Goal: Information Seeking & Learning: Learn about a topic

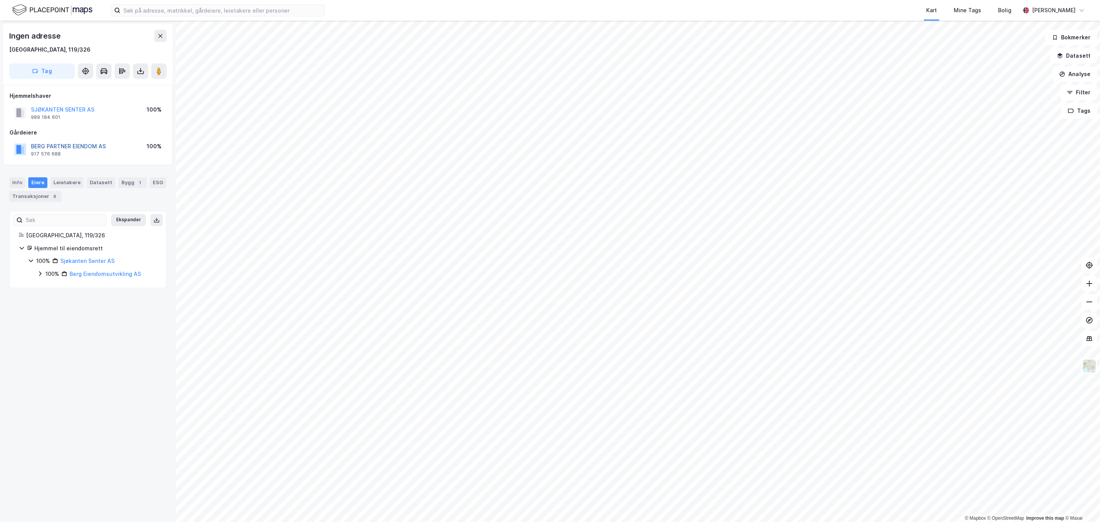
click at [0, 0] on button "BERG PARTNER EIENDOM AS" at bounding box center [0, 0] width 0 height 0
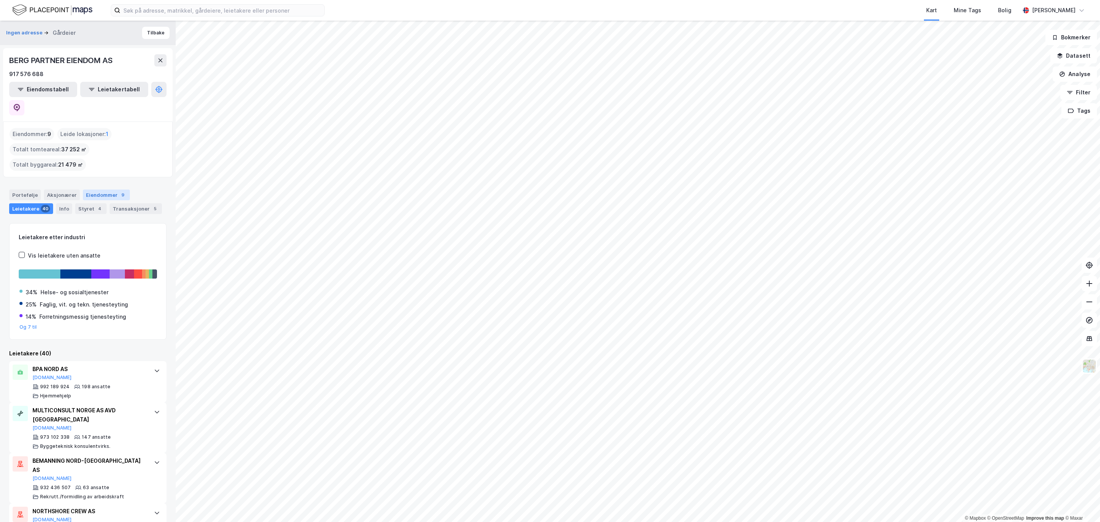
click at [96, 189] on div "Eiendommer 9" at bounding box center [106, 194] width 47 height 11
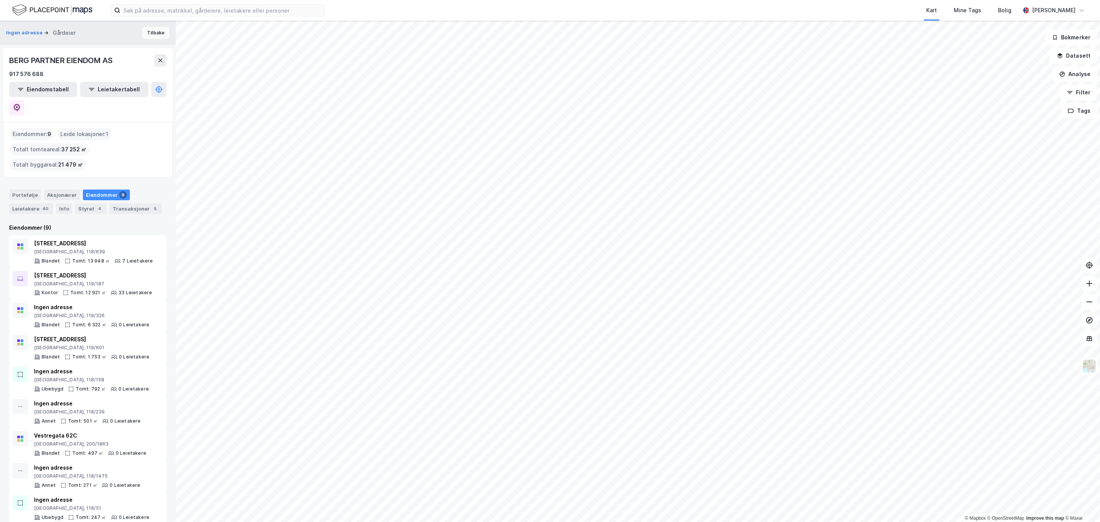
click at [146, 31] on button "Tilbake" at bounding box center [156, 33] width 28 height 12
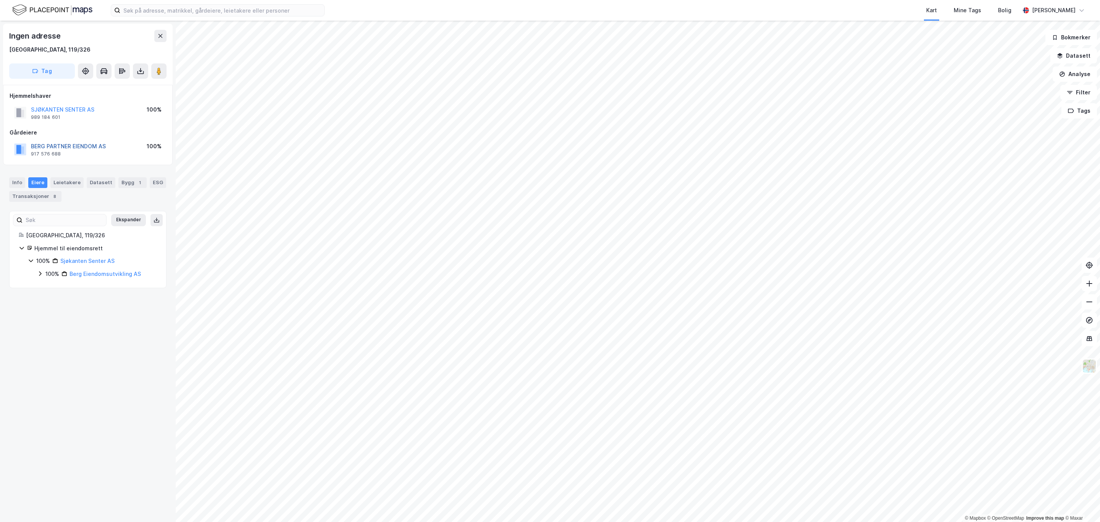
click at [0, 0] on button "BERG PARTNER EIENDOM AS" at bounding box center [0, 0] width 0 height 0
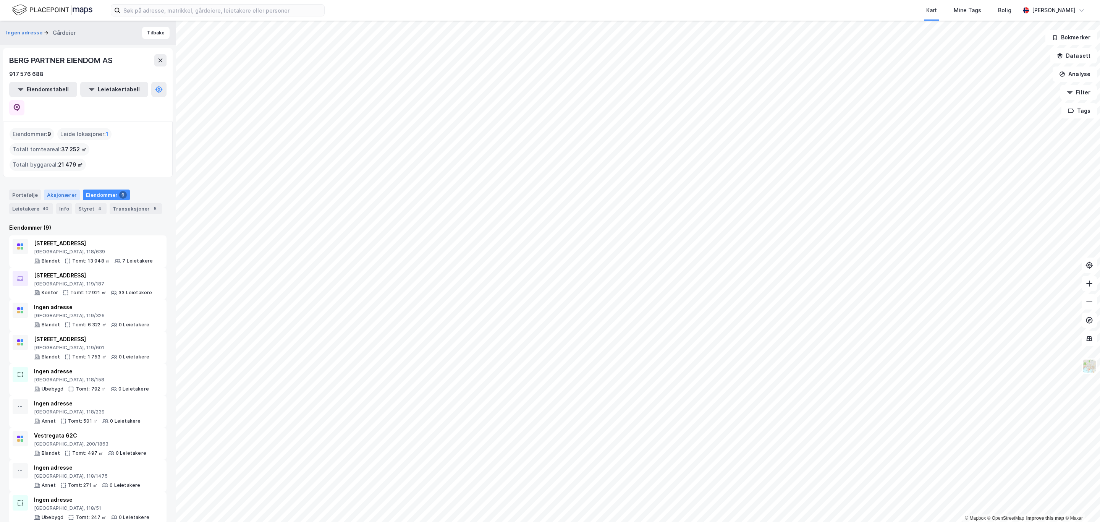
click at [47, 189] on div "Aksjonærer" at bounding box center [62, 194] width 36 height 11
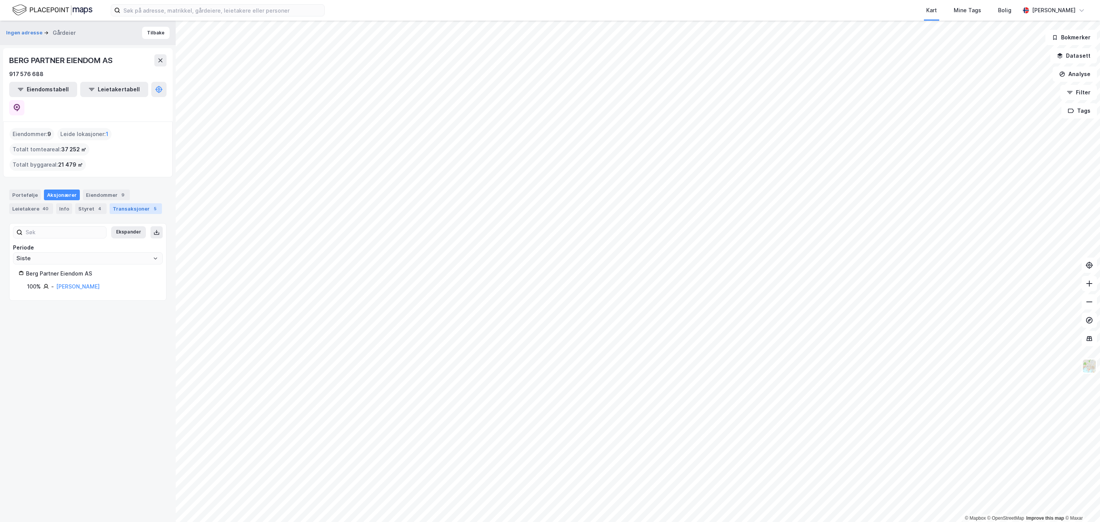
click at [121, 203] on div "Transaksjoner 5" at bounding box center [136, 208] width 52 height 11
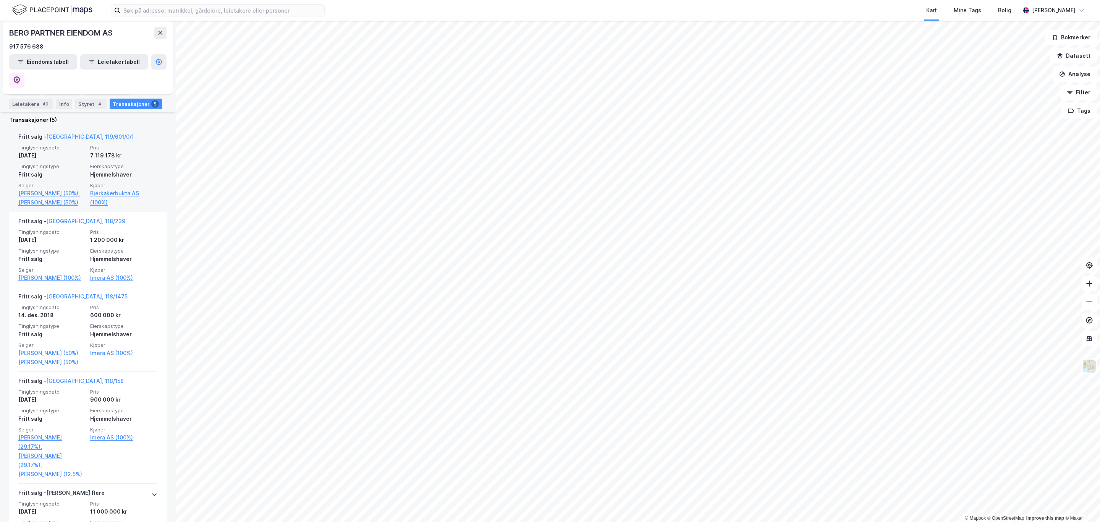
scroll to position [287, 0]
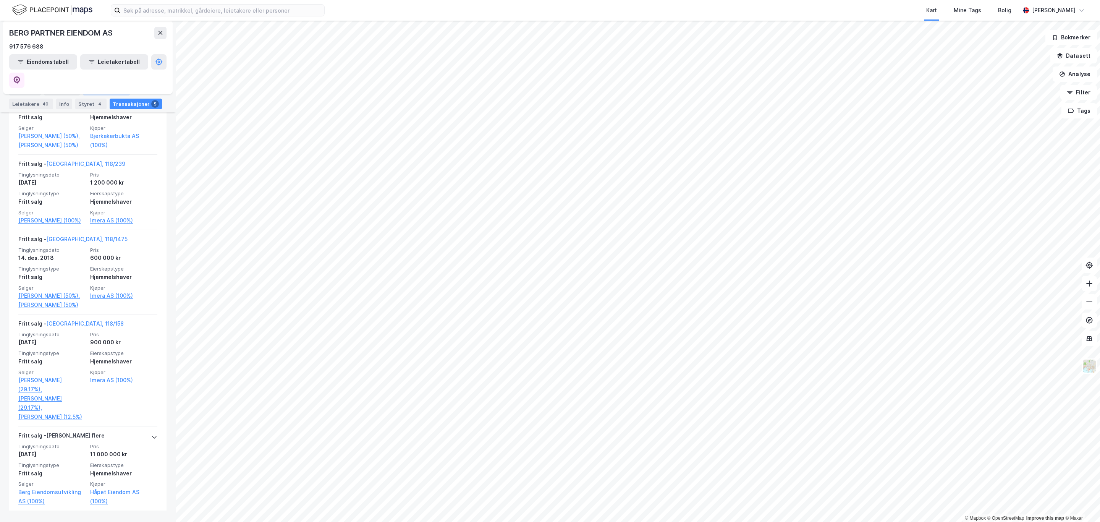
click at [90, 90] on div "Eiendommer 9" at bounding box center [106, 90] width 47 height 11
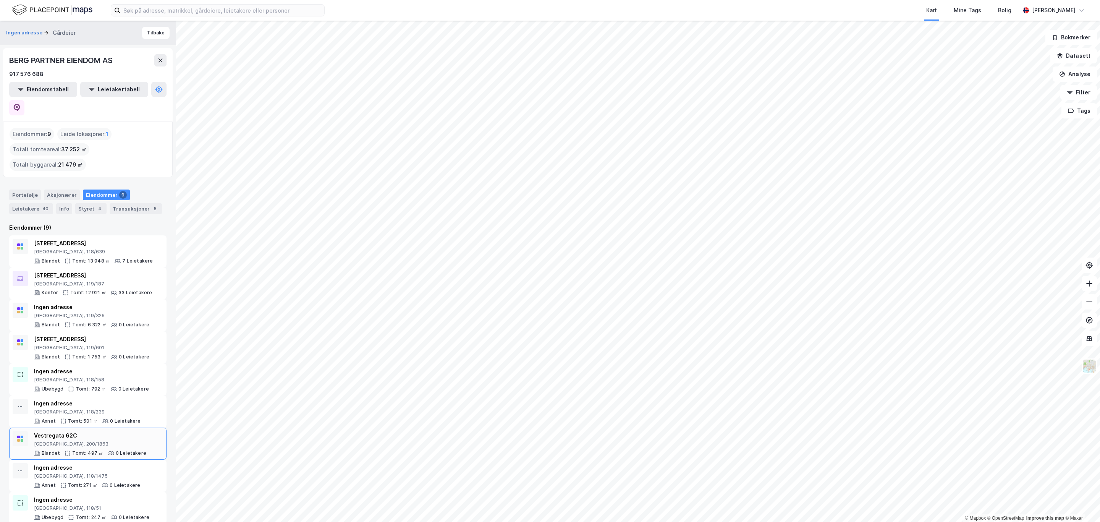
click at [52, 431] on div "Vestregata 62C" at bounding box center [90, 435] width 112 height 9
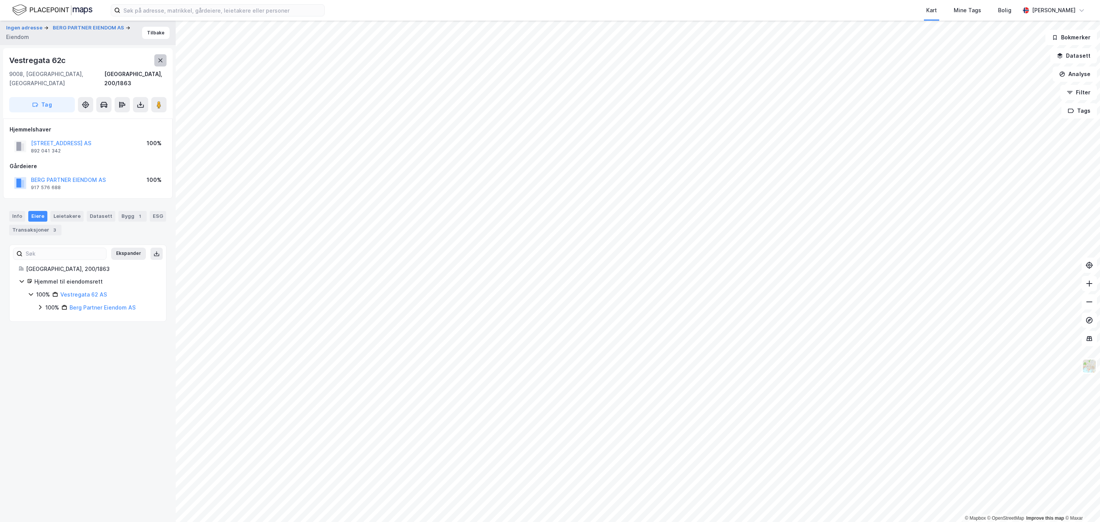
click at [158, 60] on icon at bounding box center [160, 60] width 6 height 6
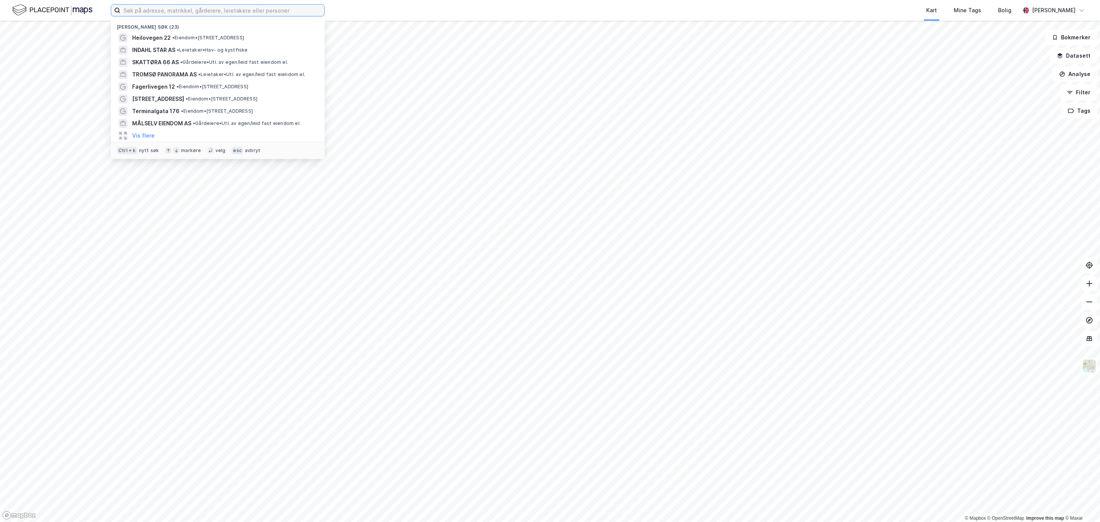
click at [140, 13] on input at bounding box center [222, 10] width 204 height 11
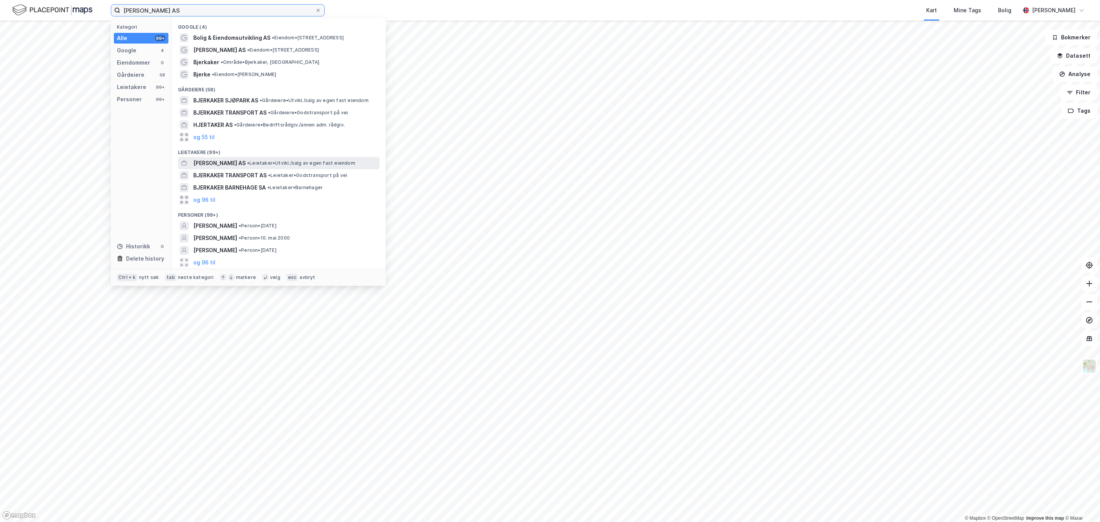
type input "[PERSON_NAME] AS"
click at [214, 162] on span "[PERSON_NAME] AS" at bounding box center [219, 163] width 52 height 9
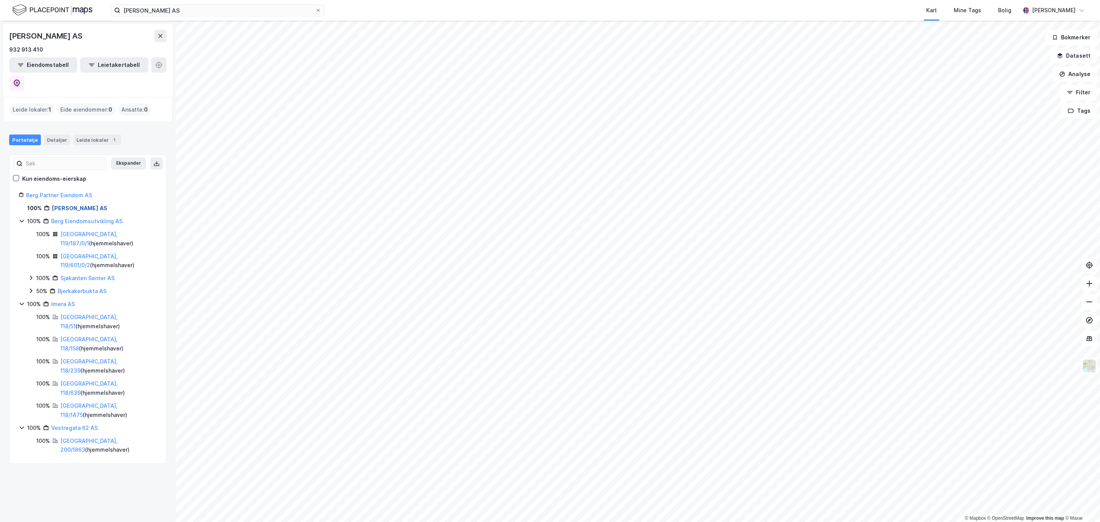
click at [61, 205] on link "[PERSON_NAME] AS" at bounding box center [79, 208] width 55 height 6
click at [91, 134] on div "Leide lokaler 1" at bounding box center [97, 139] width 48 height 11
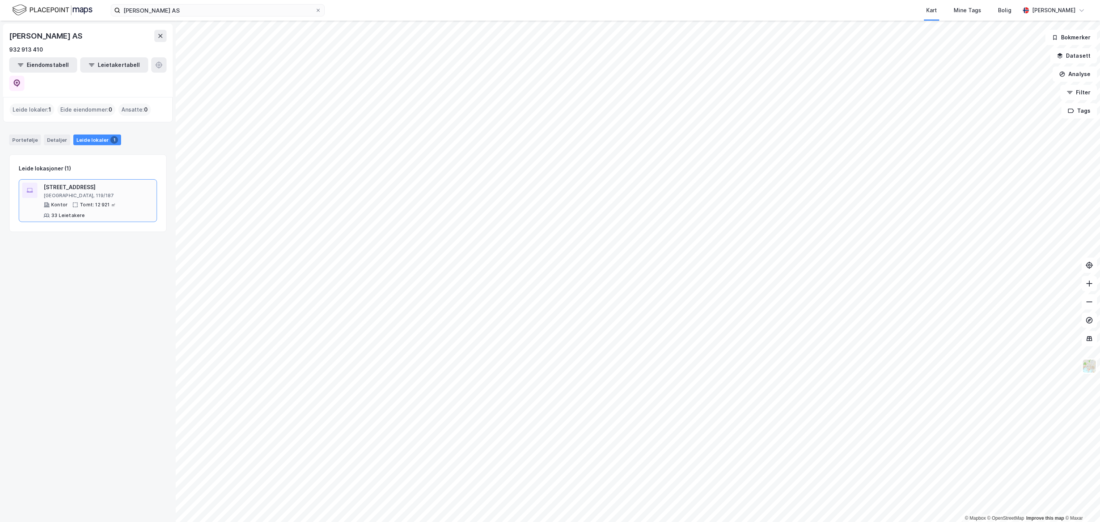
click at [52, 183] on div "[STREET_ADDRESS]" at bounding box center [99, 187] width 110 height 9
